Goal: Information Seeking & Learning: Learn about a topic

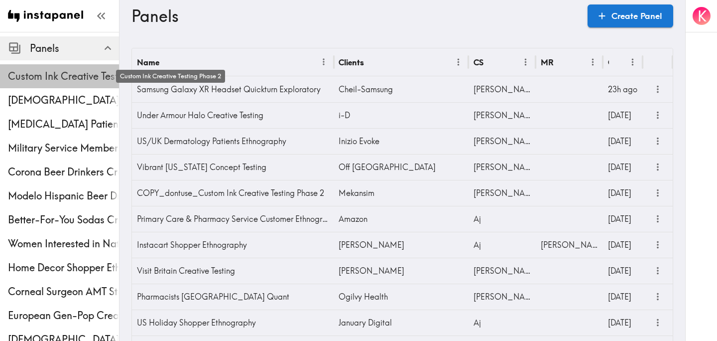
click at [51, 73] on span "Custom Ink Creative Testing Phase 2" at bounding box center [63, 76] width 111 height 14
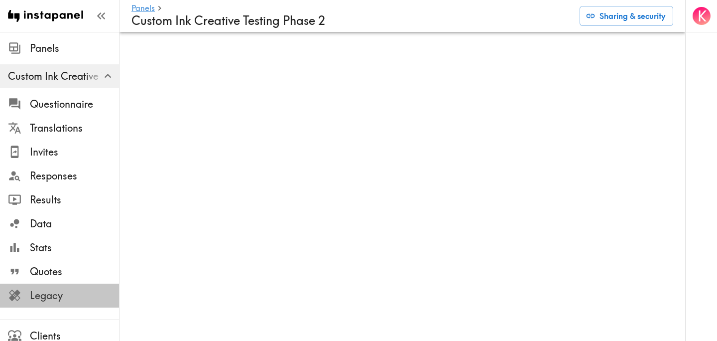
click at [55, 292] on span "Legacy" at bounding box center [74, 295] width 89 height 14
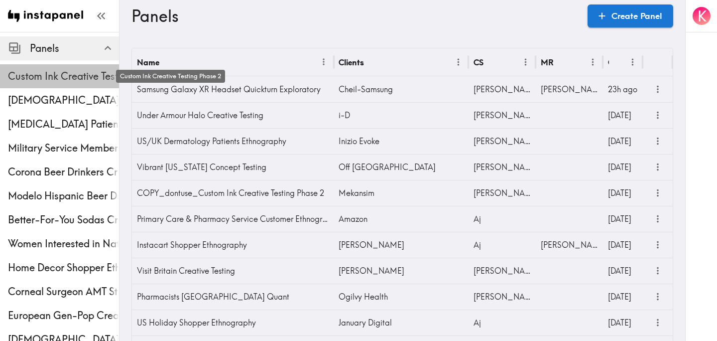
click at [50, 72] on span "Custom Ink Creative Testing Phase 2" at bounding box center [63, 76] width 111 height 14
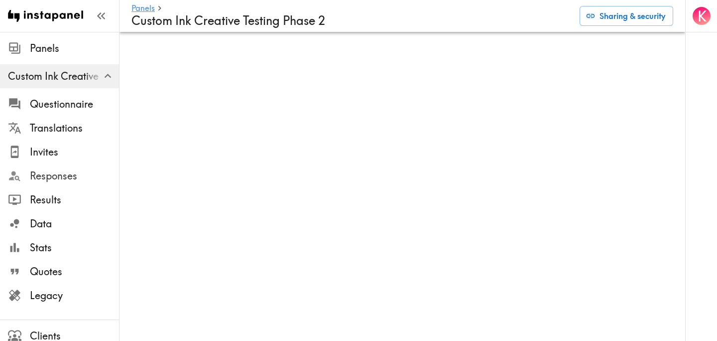
click at [58, 172] on span "Responses" at bounding box center [74, 176] width 89 height 14
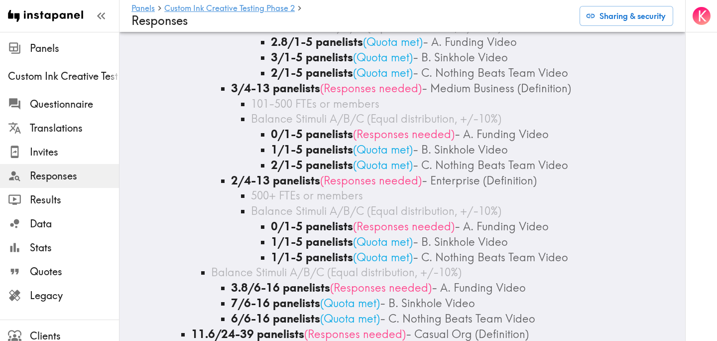
scroll to position [681, 0]
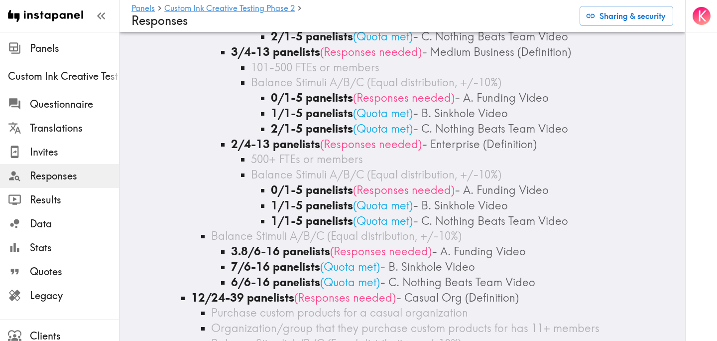
scroll to position [707, 0]
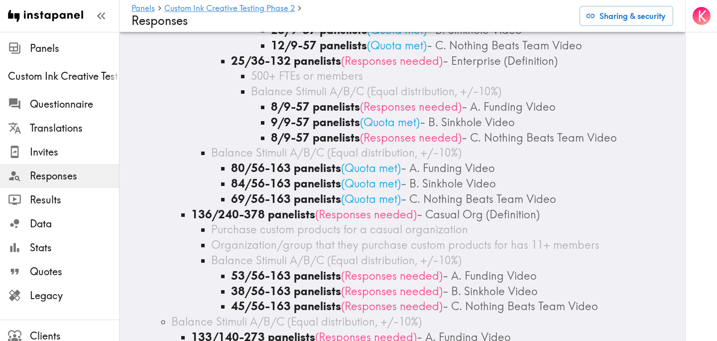
scroll to position [1862, 0]
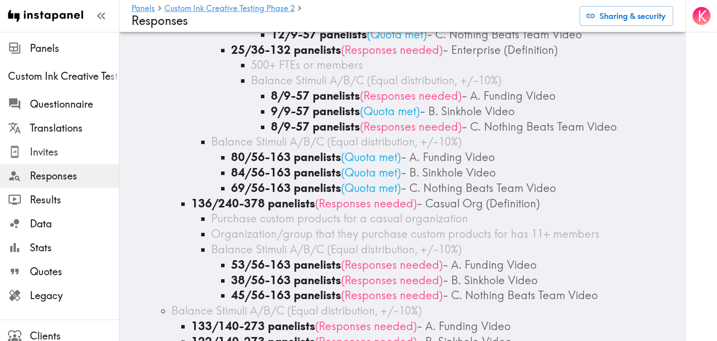
click at [67, 153] on span "Invites" at bounding box center [74, 152] width 89 height 14
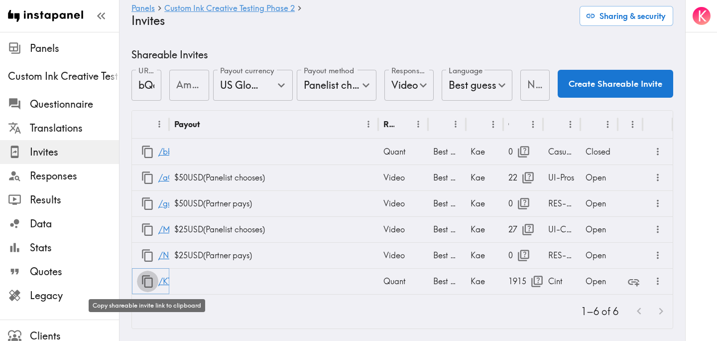
click at [147, 281] on icon "button" at bounding box center [147, 280] width 13 height 13
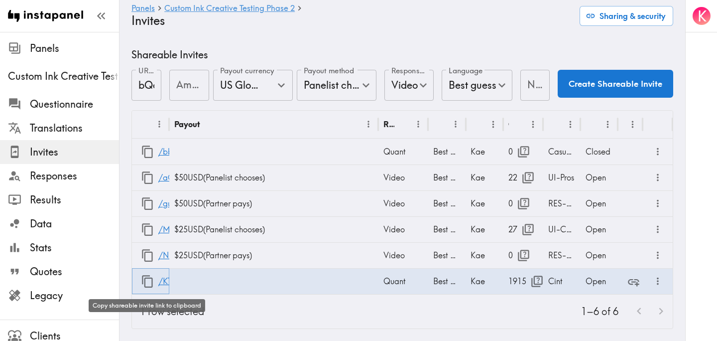
click at [148, 284] on icon "button" at bounding box center [147, 280] width 13 height 13
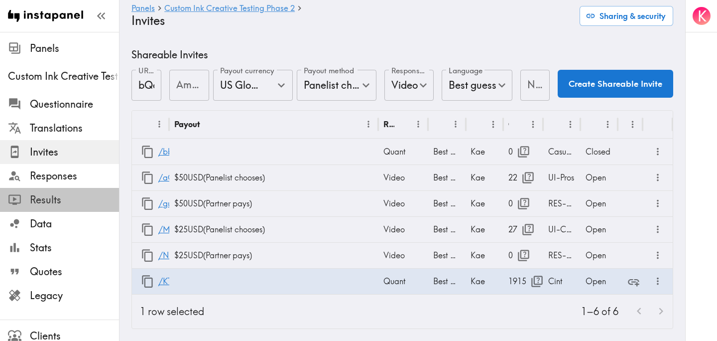
click at [66, 200] on span "Results" at bounding box center [74, 200] width 89 height 14
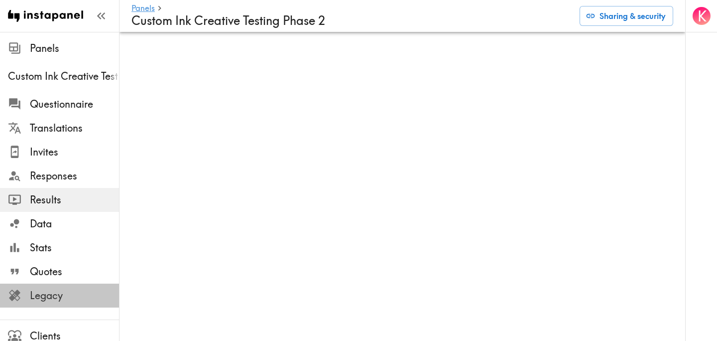
click at [55, 295] on span "Legacy" at bounding box center [74, 295] width 89 height 14
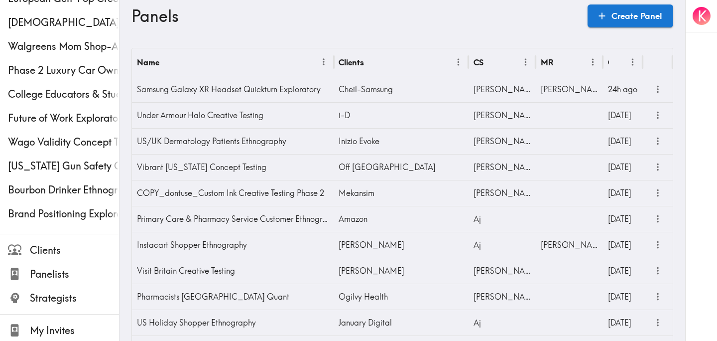
scroll to position [370, 0]
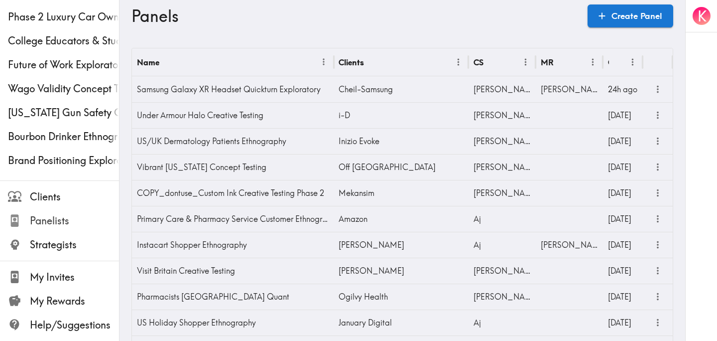
click at [54, 219] on span "Panelists" at bounding box center [74, 221] width 89 height 14
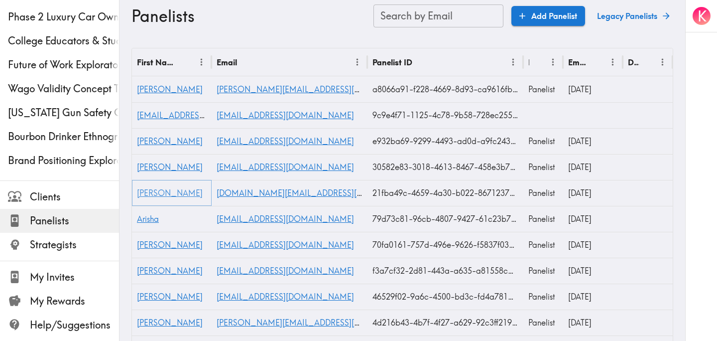
click at [145, 196] on span "Todd" at bounding box center [170, 193] width 66 height 10
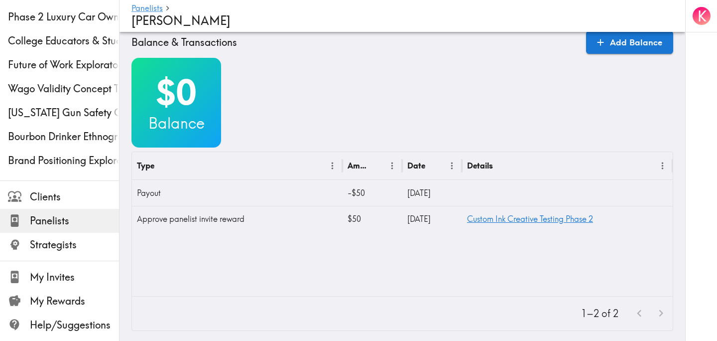
scroll to position [362, 0]
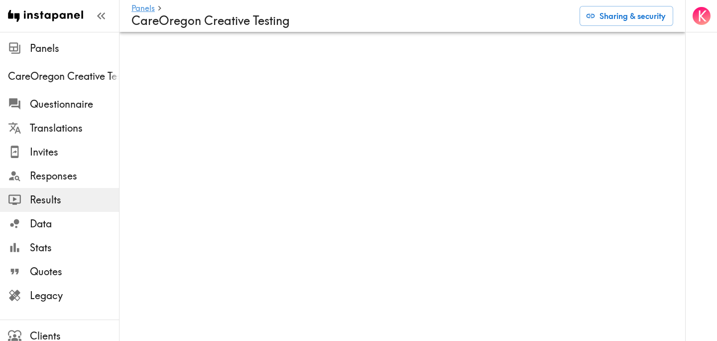
click at [685, 59] on div "K" at bounding box center [701, 170] width 32 height 341
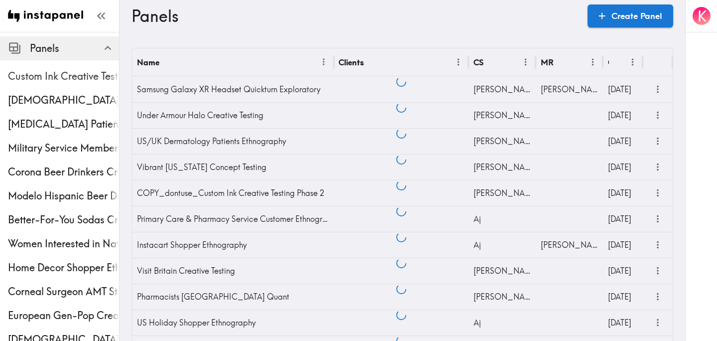
click at [60, 76] on span "Custom Ink Creative Testing Phase 2" at bounding box center [63, 76] width 111 height 14
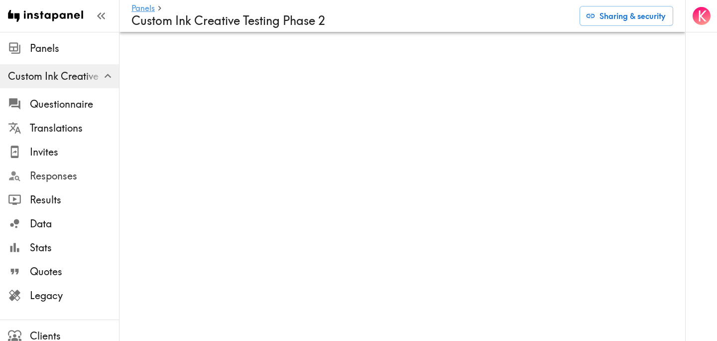
click at [57, 179] on span "Responses" at bounding box center [74, 176] width 89 height 14
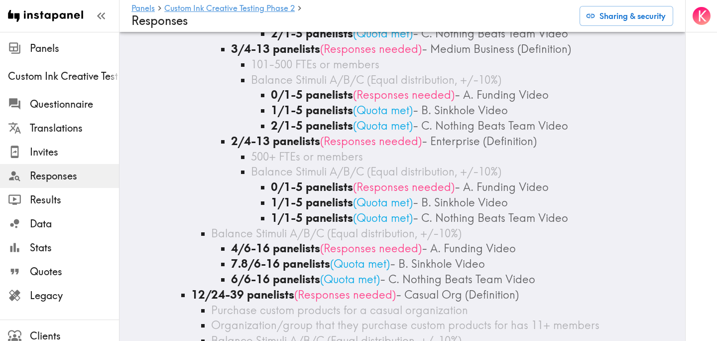
scroll to position [106, 0]
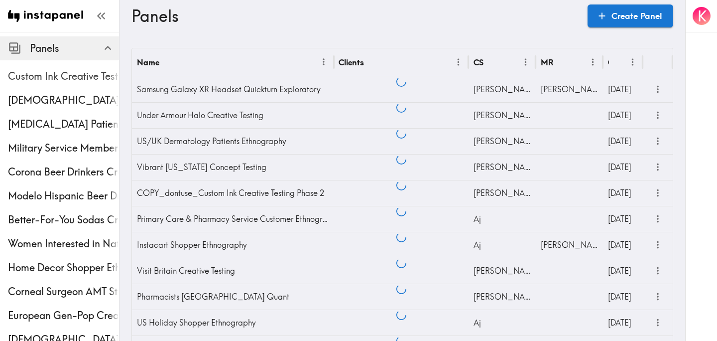
click at [75, 76] on span "Custom Ink Creative Testing Phase 2" at bounding box center [63, 76] width 111 height 14
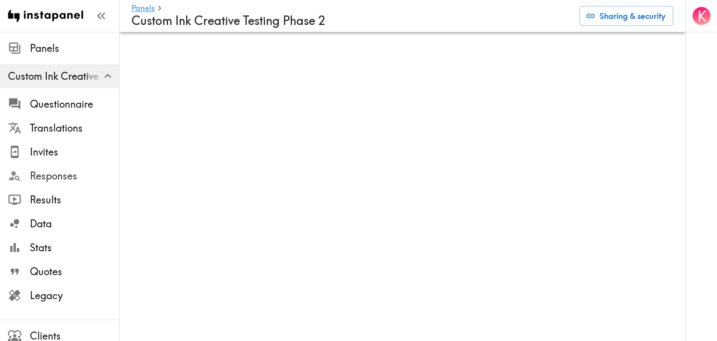
click at [73, 177] on span "Responses" at bounding box center [74, 176] width 89 height 14
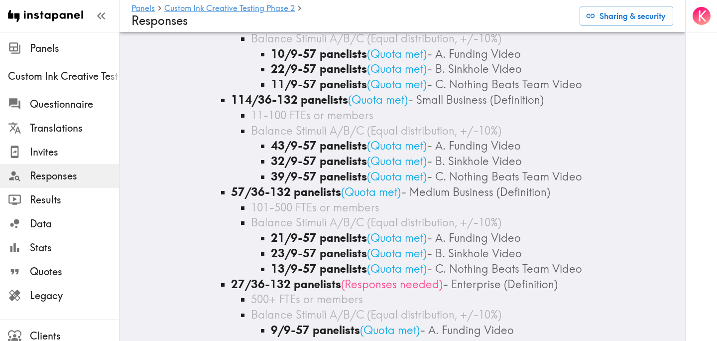
scroll to position [1617, 0]
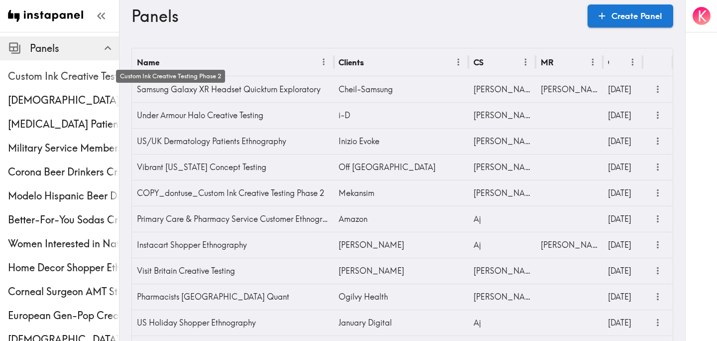
click at [60, 70] on span "Custom Ink Creative Testing Phase 2" at bounding box center [63, 76] width 111 height 14
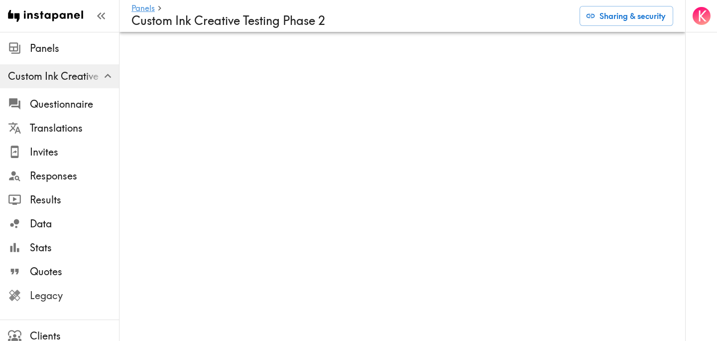
click at [63, 286] on span "Legacy" at bounding box center [74, 295] width 89 height 18
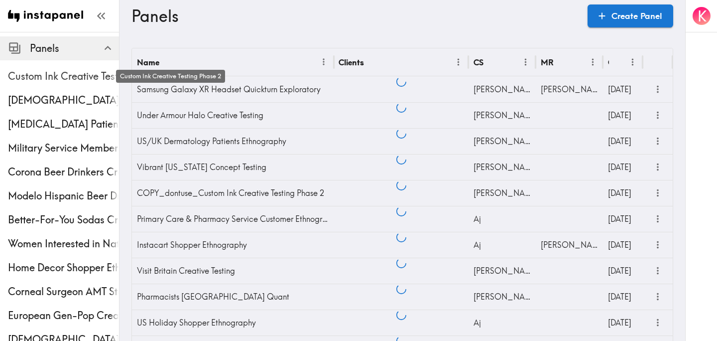
click at [62, 79] on span "Custom Ink Creative Testing Phase 2" at bounding box center [63, 76] width 111 height 14
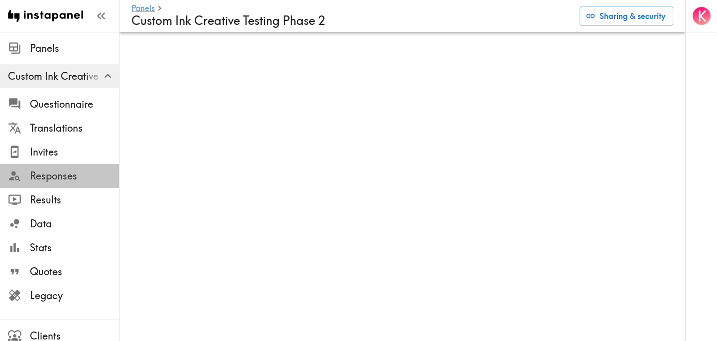
click at [58, 179] on span "Responses" at bounding box center [74, 176] width 89 height 14
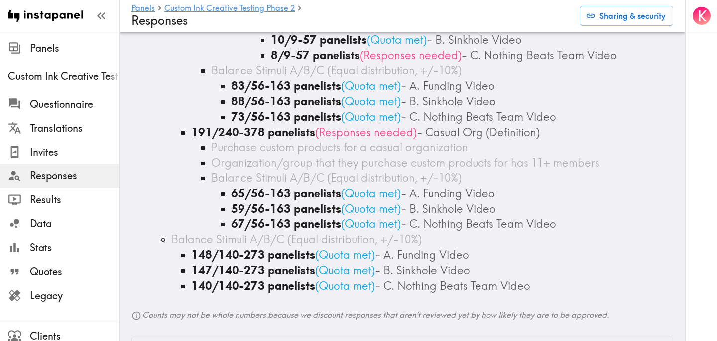
scroll to position [1934, 0]
